Goal: Task Accomplishment & Management: Use online tool/utility

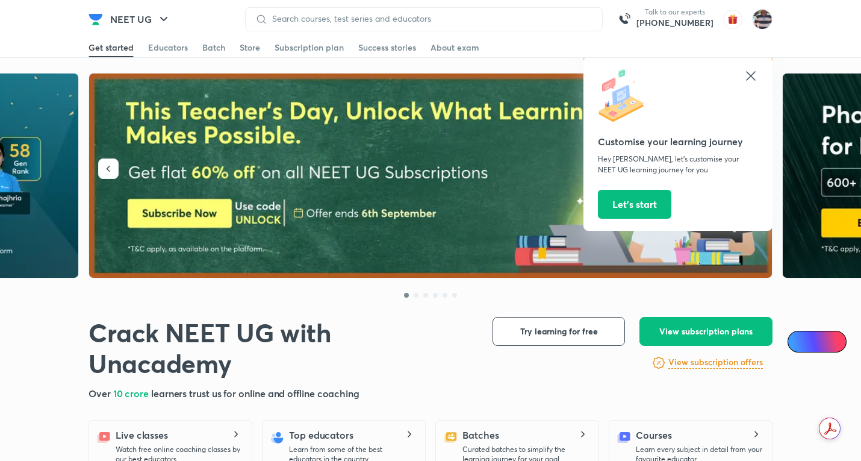
click at [747, 72] on icon at bounding box center [751, 76] width 14 height 14
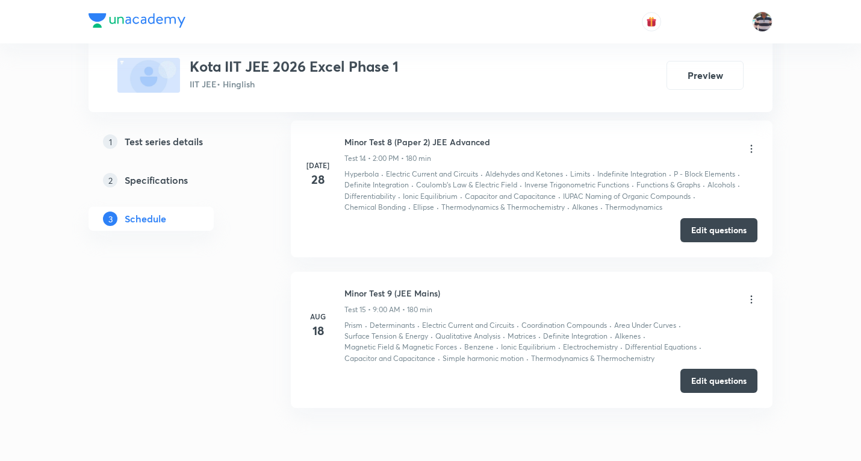
scroll to position [2798, 0]
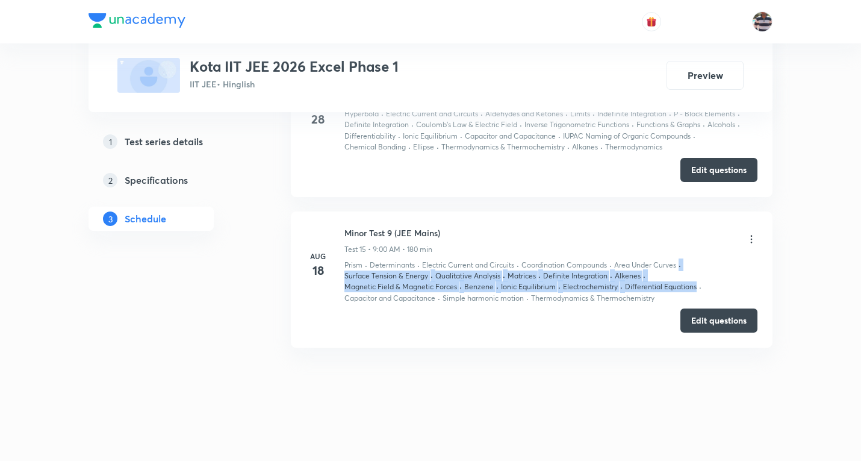
click at [674, 273] on div "Prism · Determinants · Electric Current and Circuits · Coordination Compounds ·…" at bounding box center [551, 282] width 413 height 45
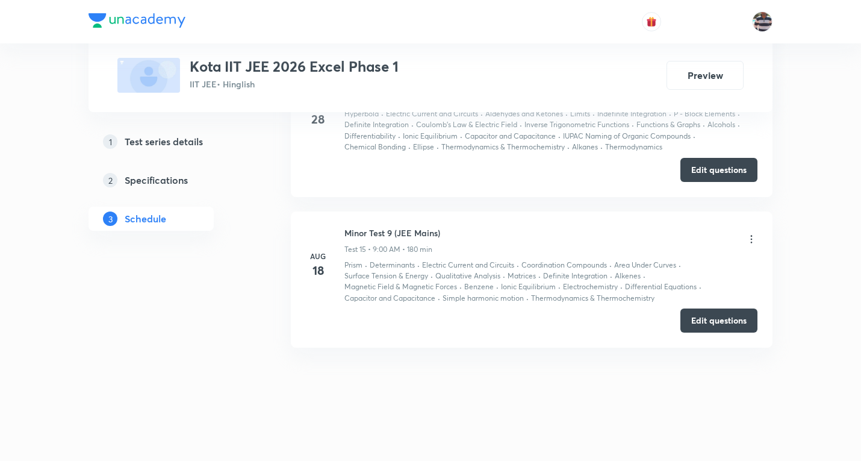
click at [442, 343] on li "[DATE] Minor Test 9 (JEE Mains) Test 15 • 9:00 AM • 180 min Prism · Determinant…" at bounding box center [532, 279] width 482 height 137
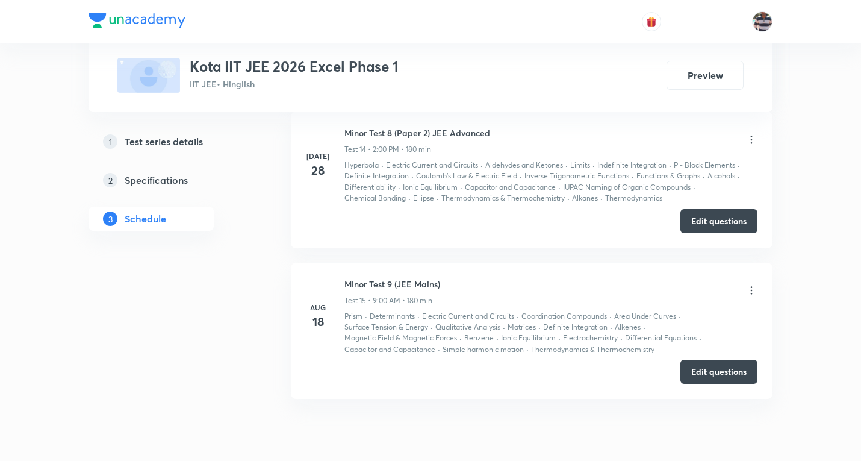
scroll to position [2678, 0]
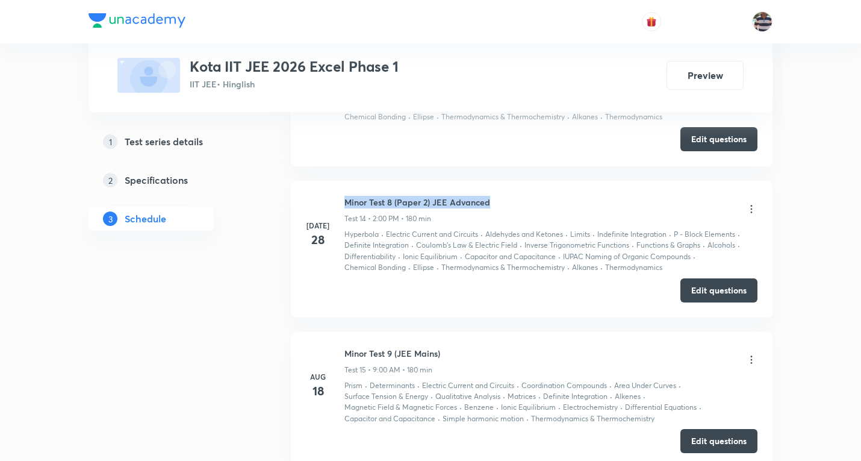
drag, startPoint x: 455, startPoint y: 199, endPoint x: 331, endPoint y: 195, distance: 124.2
click at [331, 195] on li "Jul 28 Minor Test 8 (Paper 2) JEE Advanced Test 14 • 2:00 PM • 180 min Hyperbol…" at bounding box center [532, 249] width 482 height 137
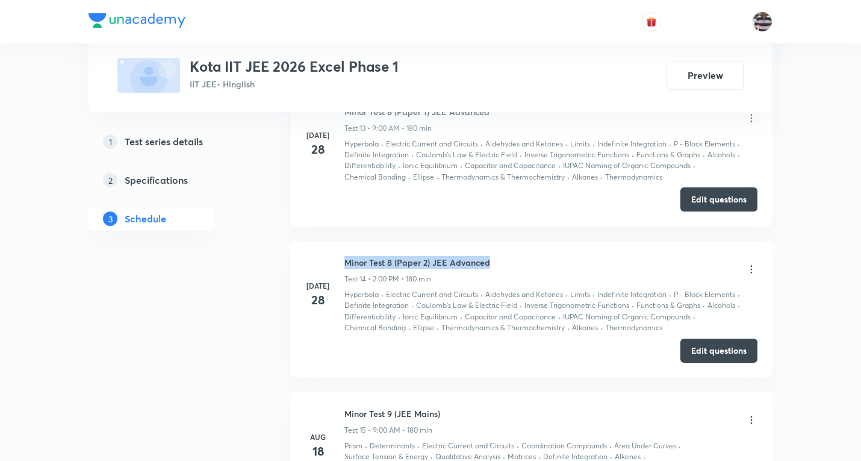
copy h6 "Minor Test 8 (Paper 2) JEE Advanced"
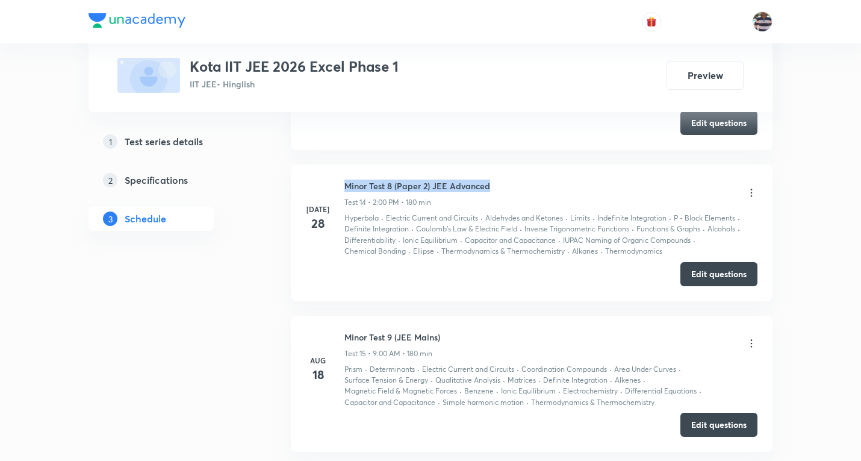
scroll to position [2738, 0]
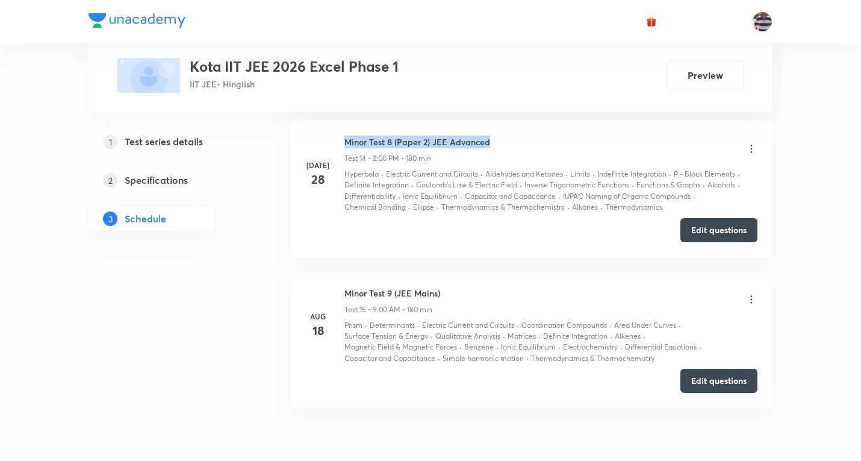
copy h6 "Minor Test 8 (Paper 2) JEE Advanced"
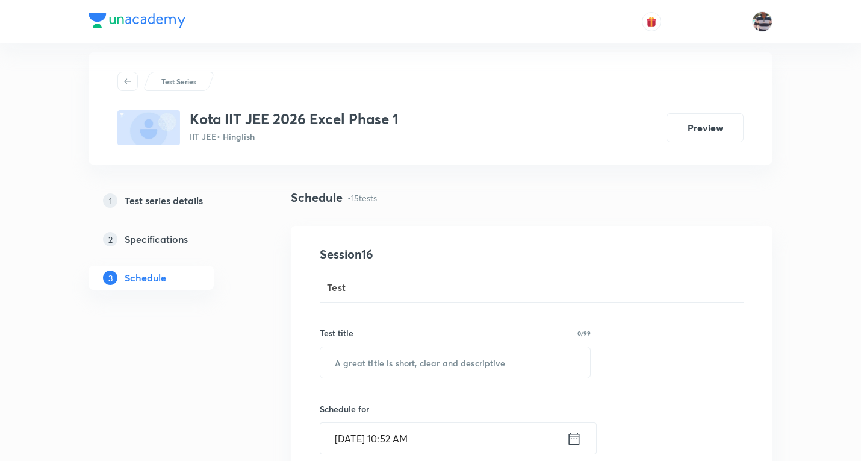
scroll to position [120, 0]
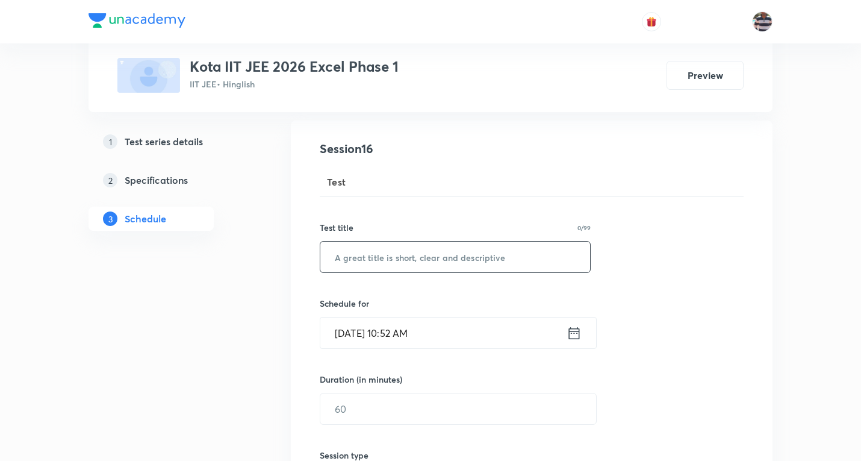
click at [407, 251] on input "text" at bounding box center [455, 257] width 270 height 31
paste input "Minor Test 8 (Paper 2) JEE Advanced"
type input "Minor Test 10 (Paper 1) JEE Advanced"
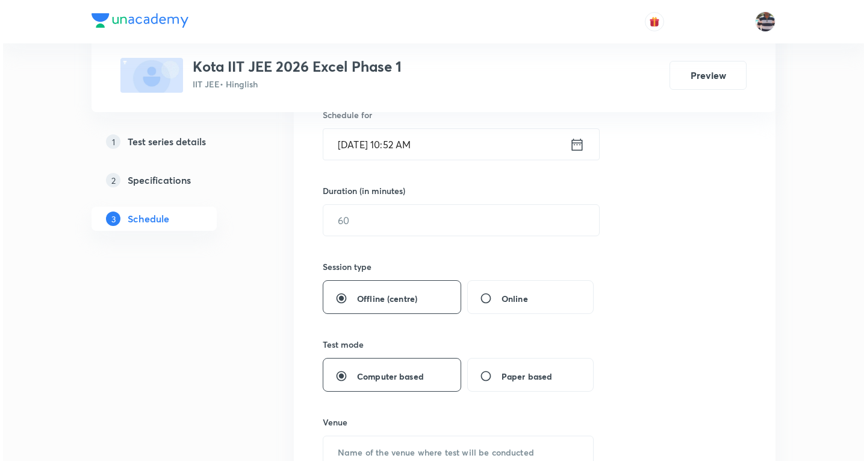
scroll to position [241, 0]
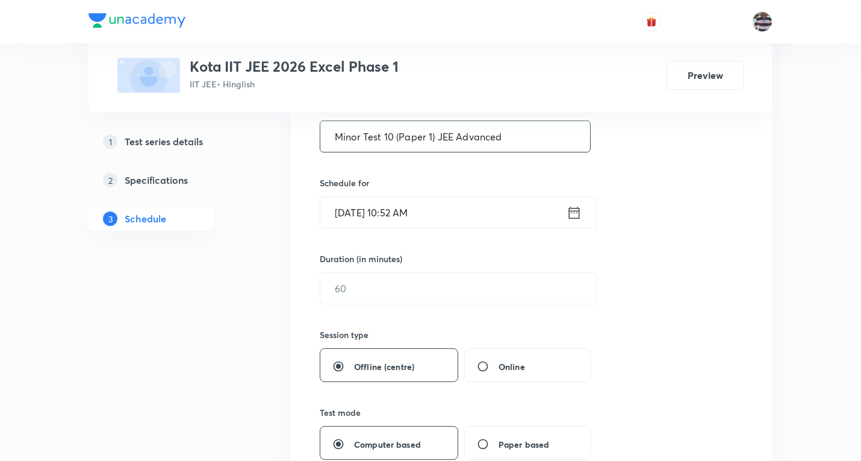
click at [354, 214] on input "Sep 4, 2025, 10:52 AM" at bounding box center [443, 212] width 246 height 31
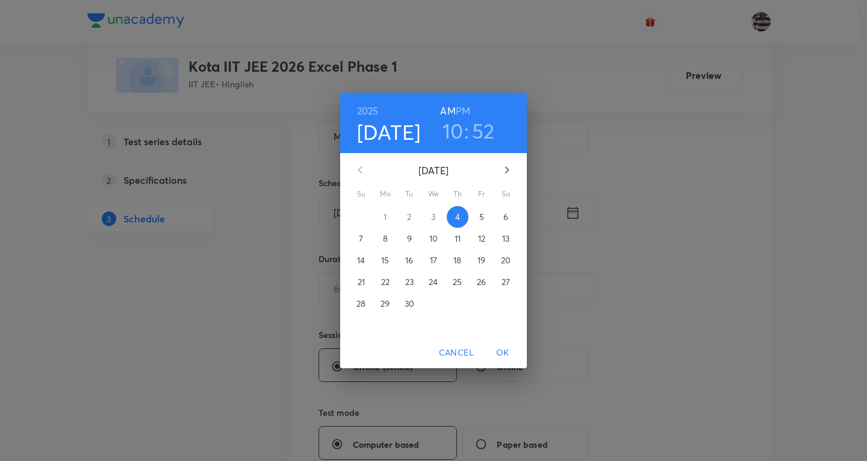
click at [387, 237] on p "8" at bounding box center [385, 239] width 5 height 12
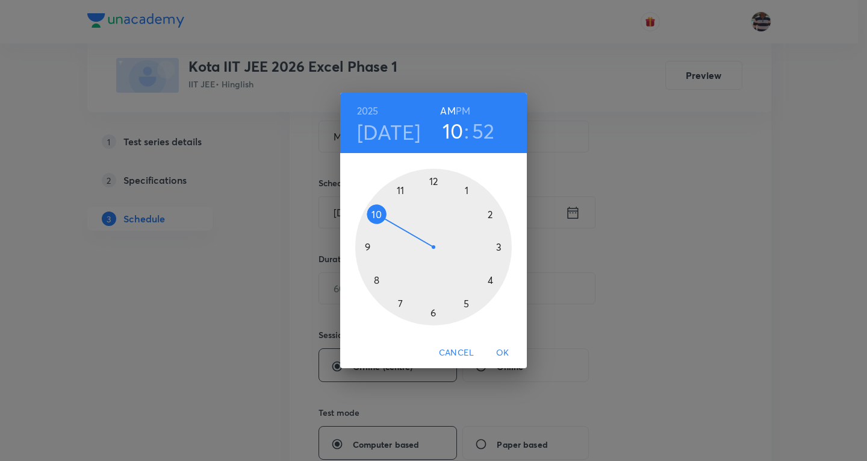
click at [367, 248] on div at bounding box center [433, 247] width 157 height 157
